Goal: Task Accomplishment & Management: Use online tool/utility

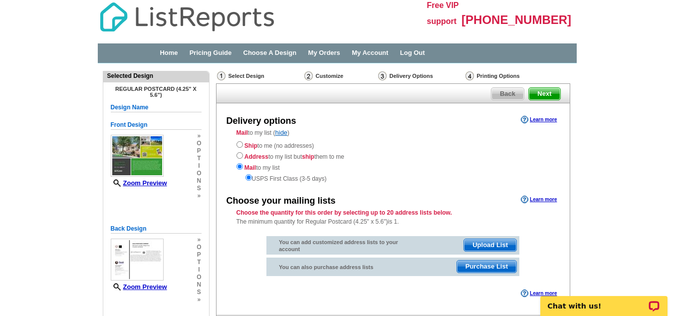
click at [401, 221] on div "Choose the quantity for this order by selecting up to 20 address lists below. T…" at bounding box center [393, 217] width 353 height 18
click at [488, 247] on span "Upload List" at bounding box center [490, 245] width 52 height 12
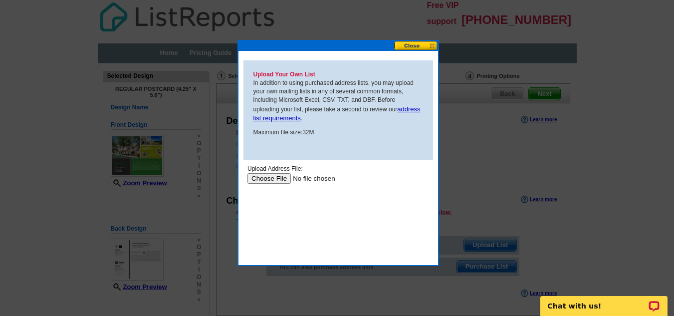
click at [271, 182] on input "file" at bounding box center [310, 178] width 126 height 10
click at [273, 179] on input "file" at bounding box center [310, 178] width 126 height 10
click at [251, 168] on div "Upload Address File:" at bounding box center [338, 168] width 182 height 9
click at [255, 174] on input "file" at bounding box center [310, 178] width 126 height 10
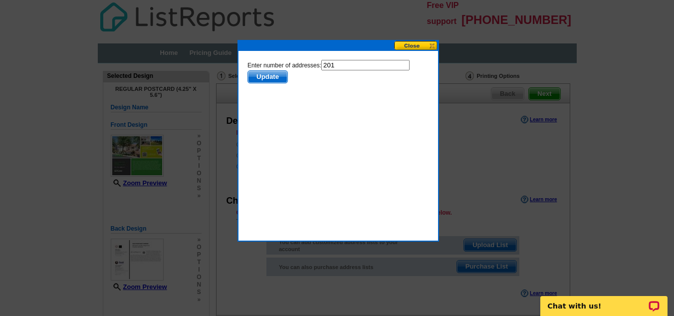
click at [273, 77] on span "Update" at bounding box center [266, 77] width 39 height 12
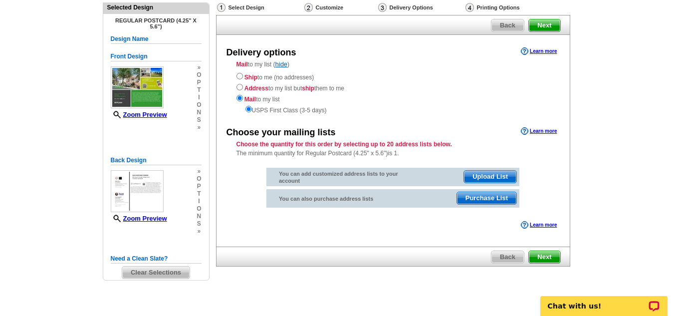
scroll to position [78, 0]
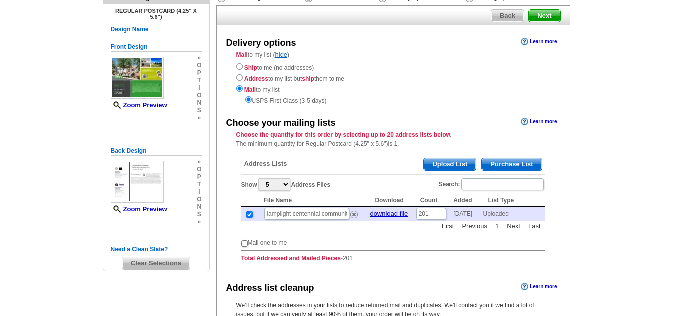
scroll to position [78, 0]
click at [245, 242] on input "checkbox" at bounding box center [245, 243] width 6 height 6
checkbox input "true"
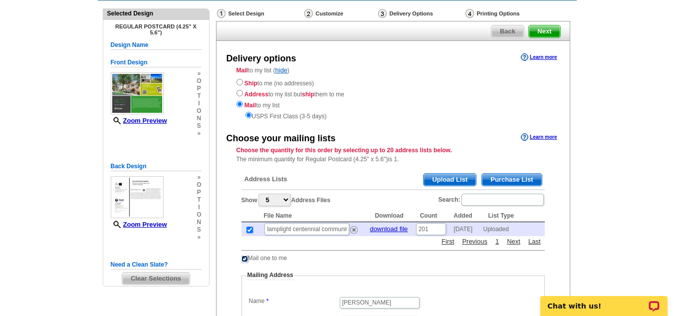
scroll to position [56, 0]
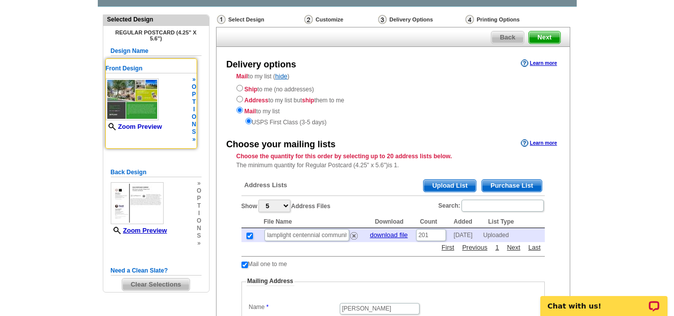
click at [138, 127] on link "Zoom Preview" at bounding box center [134, 126] width 56 height 7
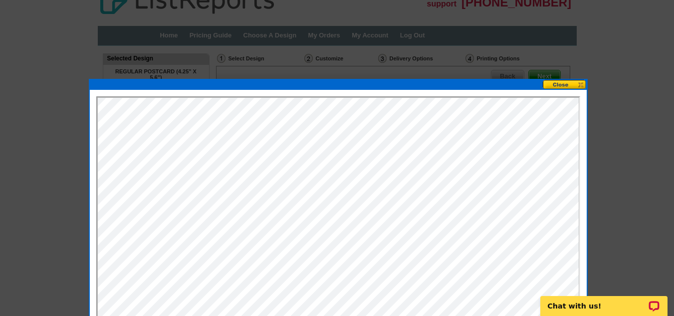
scroll to position [14, 0]
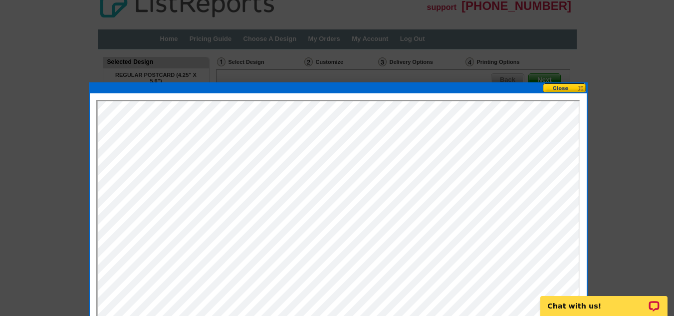
click at [564, 89] on button at bounding box center [565, 87] width 44 height 9
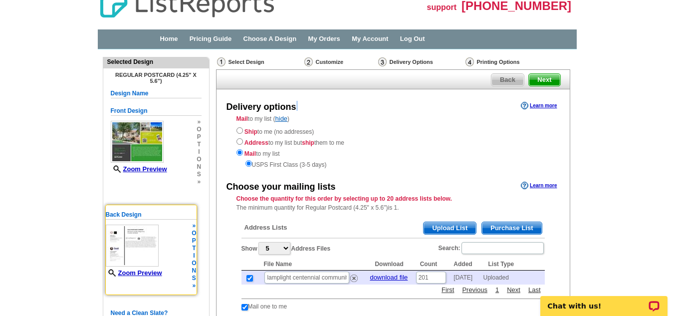
click at [132, 252] on img at bounding box center [132, 246] width 53 height 42
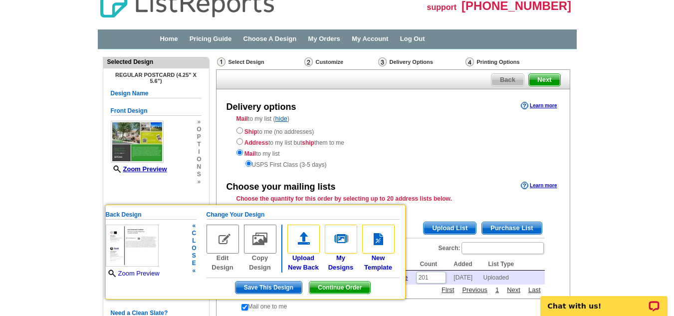
click at [148, 271] on link "Zoom Preview" at bounding box center [133, 272] width 54 height 7
click at [141, 274] on link "Zoom Preview" at bounding box center [133, 272] width 54 height 7
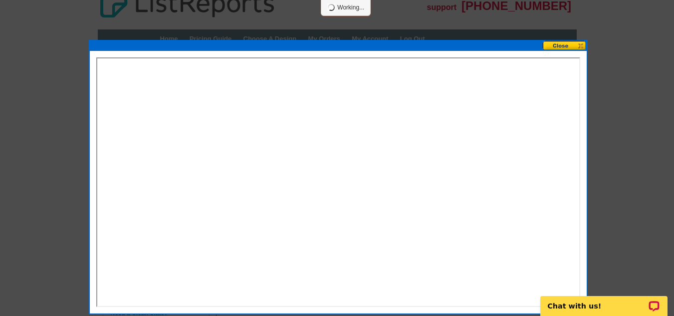
click at [38, 269] on div at bounding box center [337, 151] width 674 height 330
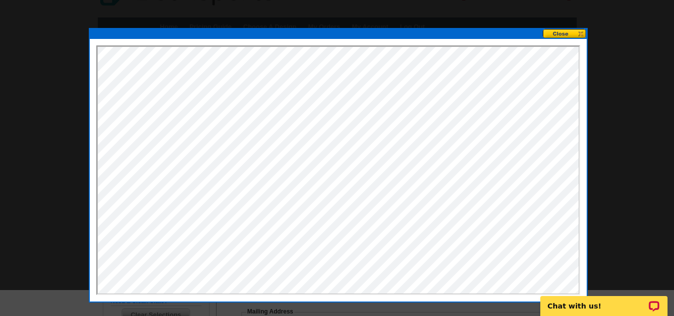
scroll to position [27, 0]
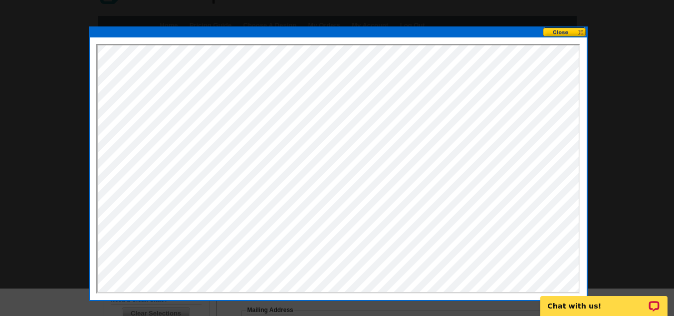
click at [567, 33] on button at bounding box center [565, 31] width 44 height 9
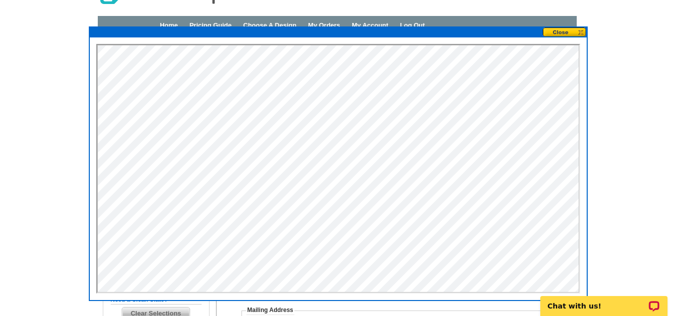
click at [560, 33] on button at bounding box center [565, 31] width 44 height 9
click at [559, 31] on button at bounding box center [565, 31] width 44 height 9
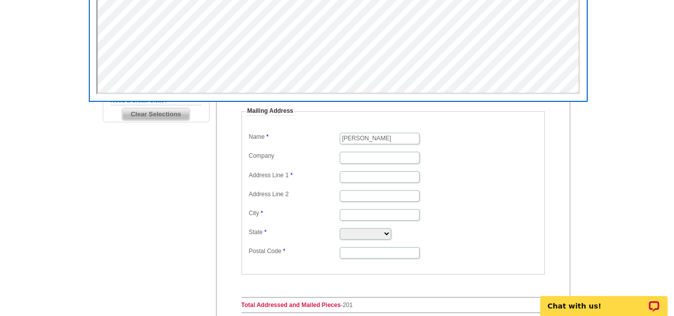
scroll to position [231, 0]
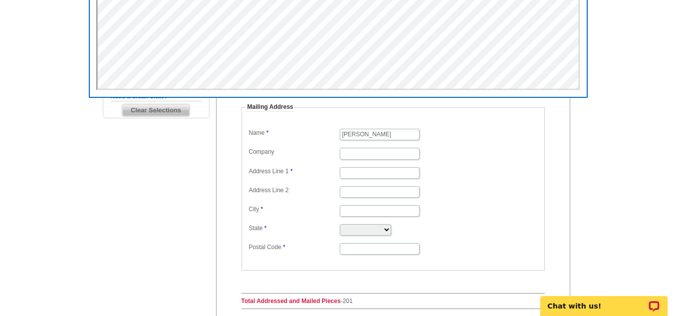
click at [625, 207] on main "Need Help? call [PHONE_NUMBER], chat with support, or have our designers make s…" at bounding box center [337, 159] width 674 height 653
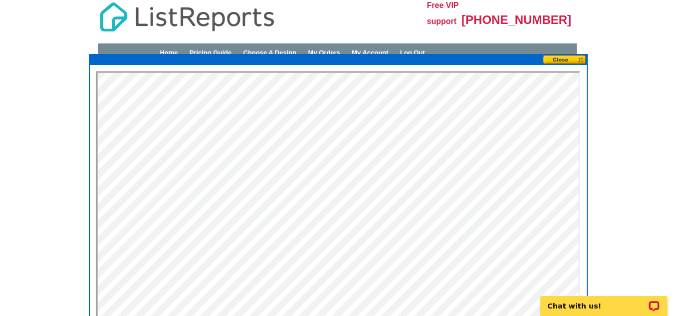
click at [565, 58] on button at bounding box center [565, 59] width 44 height 9
